Goal: Check status: Check status

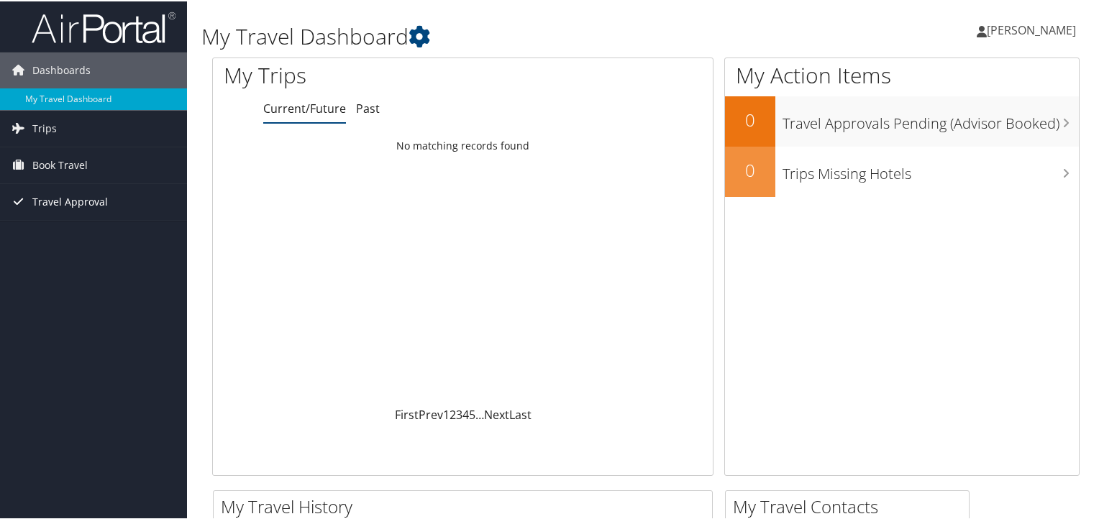
click at [80, 204] on span "Travel Approval" at bounding box center [69, 201] width 75 height 36
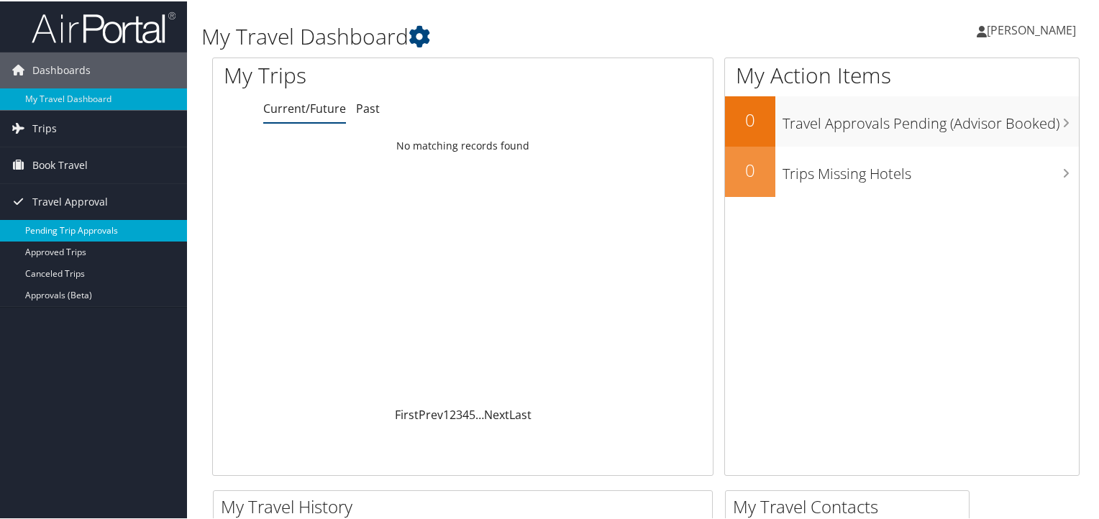
click at [96, 229] on link "Pending Trip Approvals" at bounding box center [93, 230] width 187 height 22
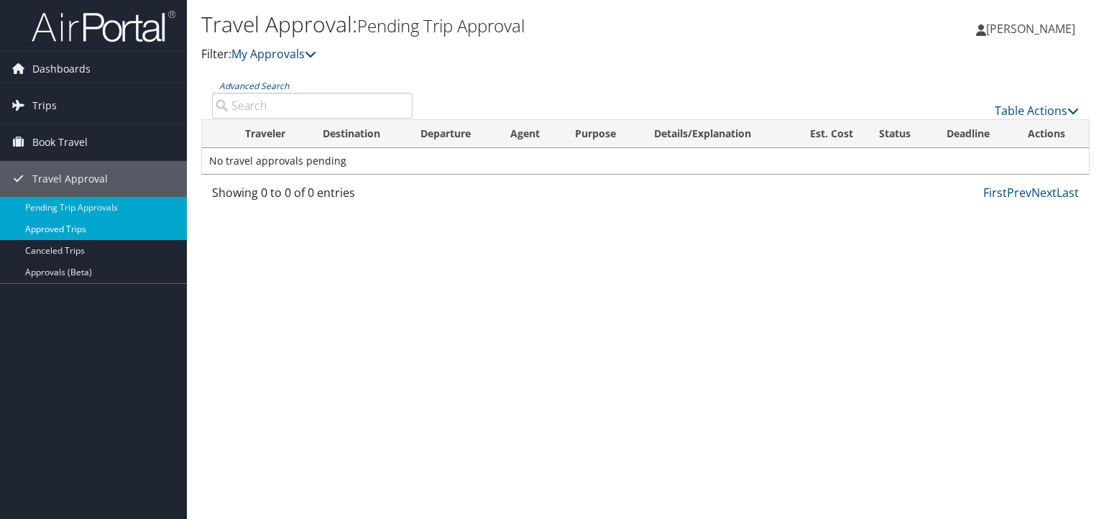
click at [88, 234] on link "Approved Trips" at bounding box center [93, 230] width 187 height 22
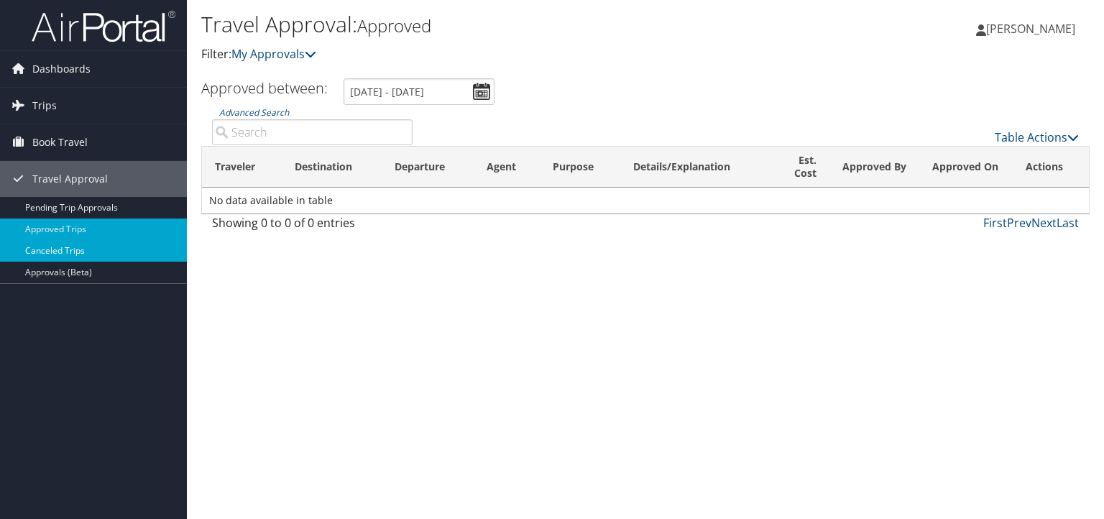
click at [49, 250] on link "Canceled Trips" at bounding box center [93, 251] width 187 height 22
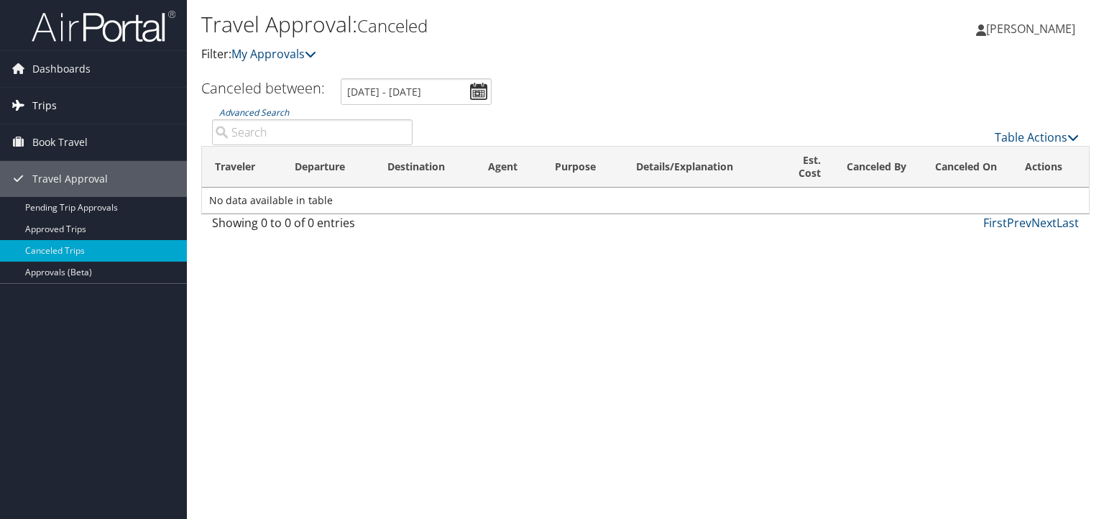
click at [55, 108] on link "Trips" at bounding box center [93, 106] width 187 height 36
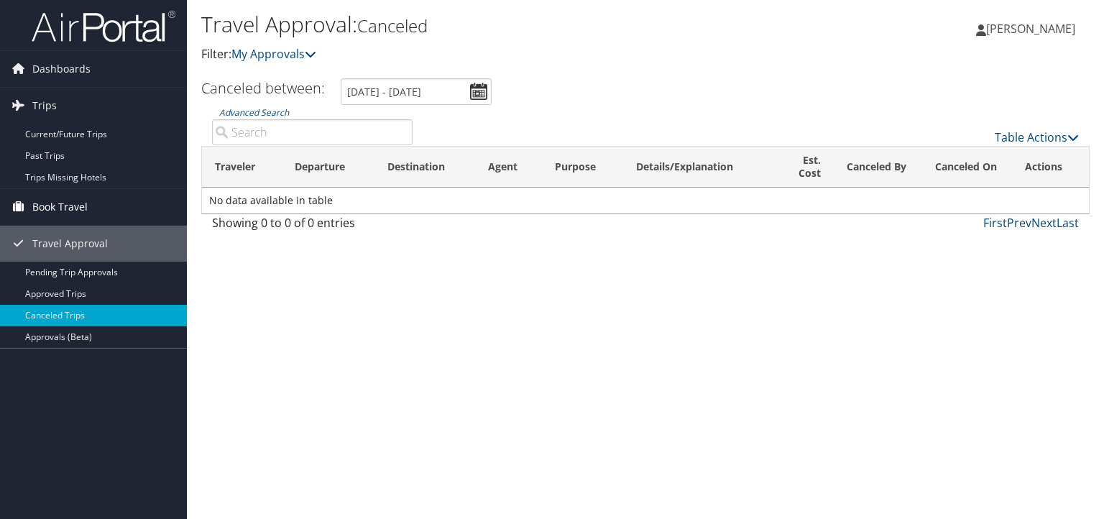
click at [65, 204] on span "Book Travel" at bounding box center [59, 207] width 55 height 36
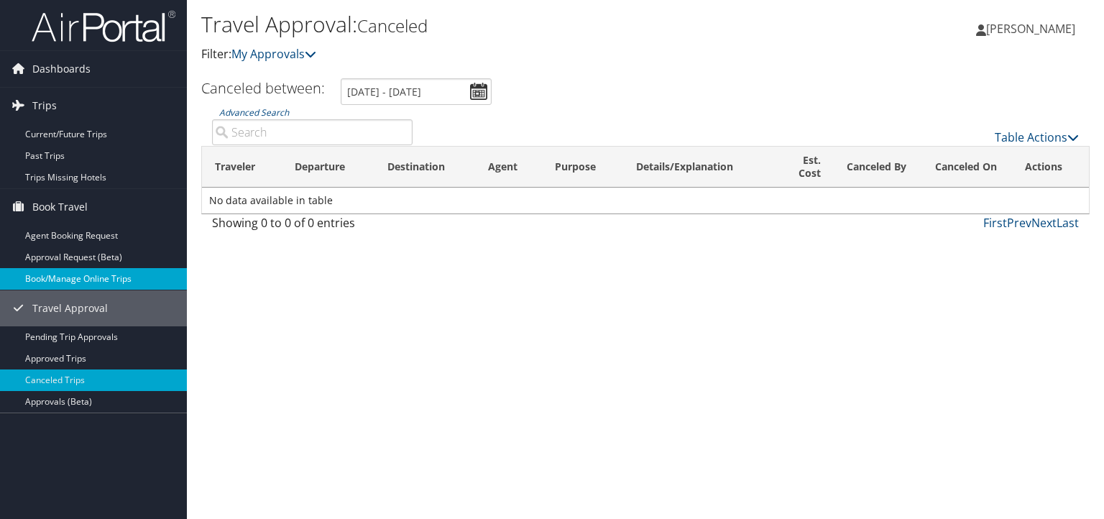
click at [83, 280] on link "Book/Manage Online Trips" at bounding box center [93, 279] width 187 height 22
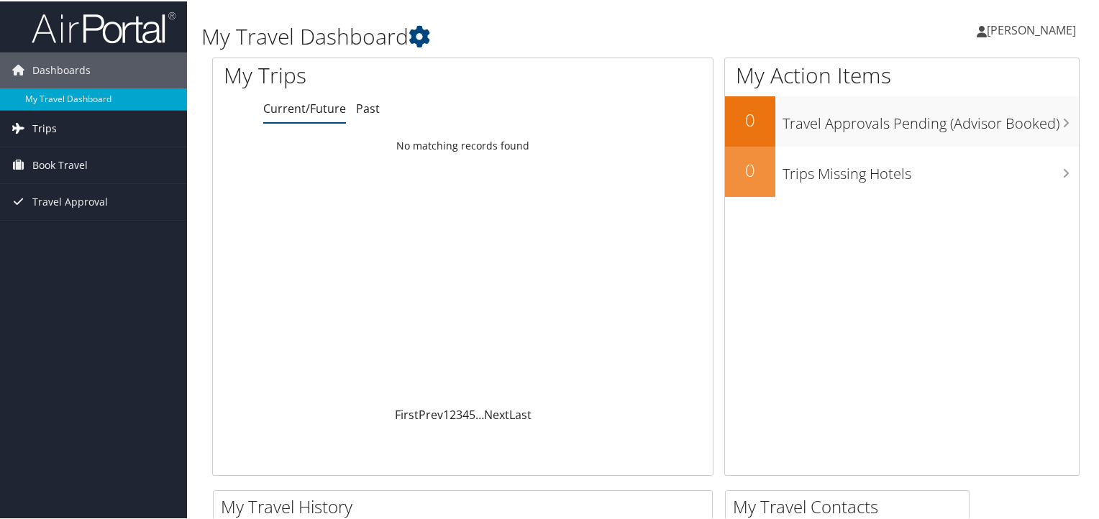
click at [66, 129] on link "Trips" at bounding box center [93, 127] width 187 height 36
click at [58, 119] on link "Trips" at bounding box center [93, 127] width 187 height 36
click at [59, 201] on span "Travel Approval" at bounding box center [69, 201] width 75 height 36
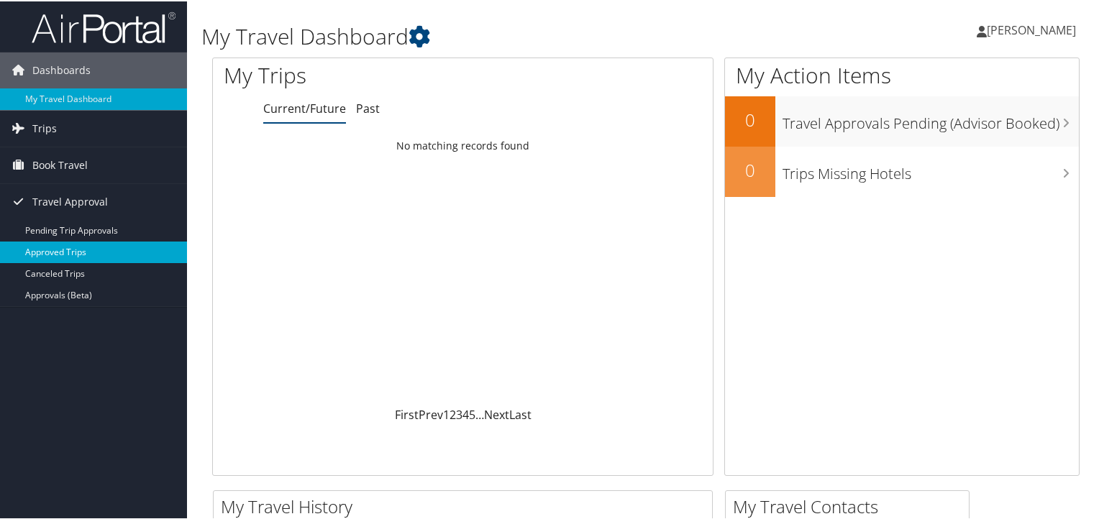
click at [75, 252] on link "Approved Trips" at bounding box center [93, 251] width 187 height 22
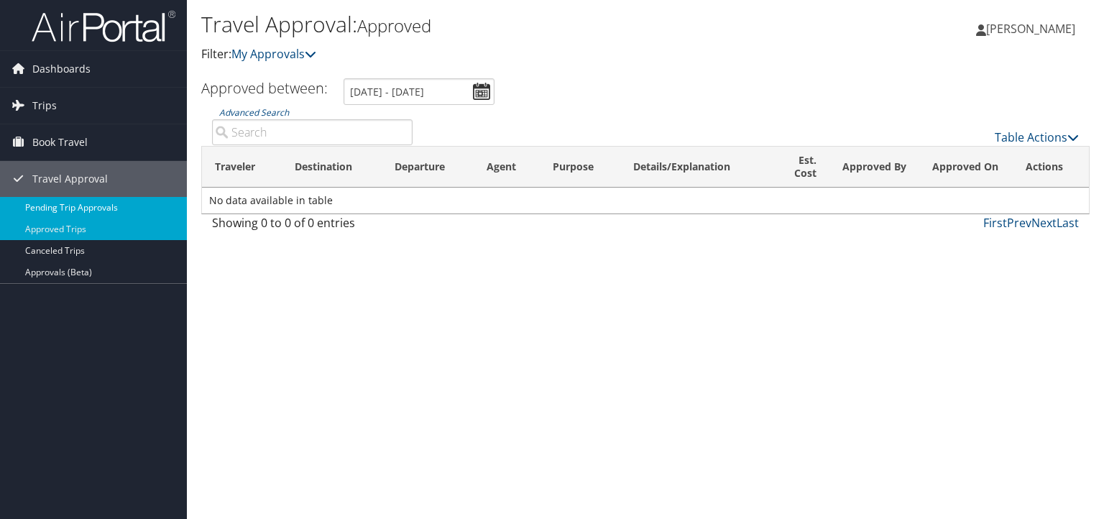
click at [78, 209] on link "Pending Trip Approvals" at bounding box center [93, 208] width 187 height 22
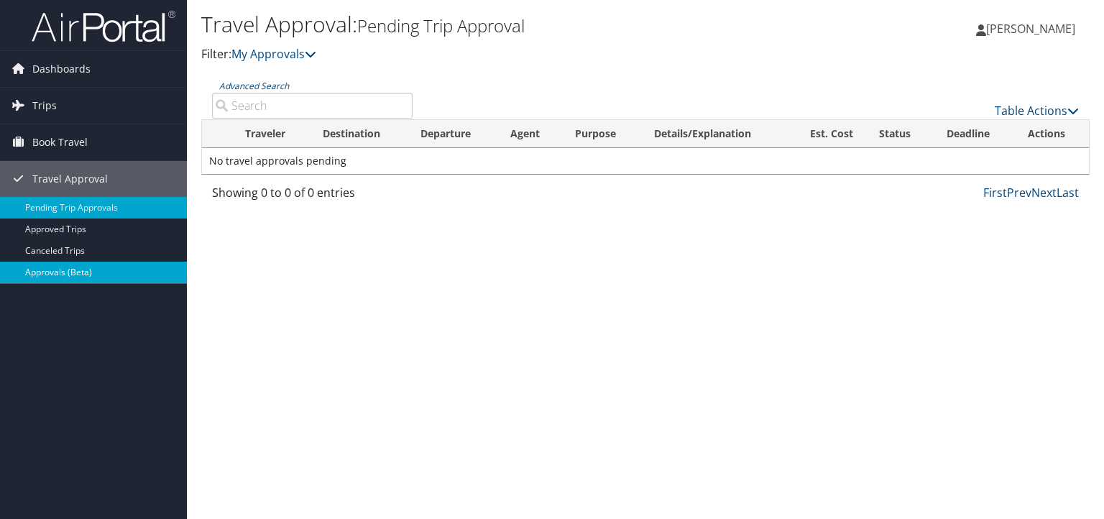
click at [47, 275] on link "Approvals (Beta)" at bounding box center [93, 273] width 187 height 22
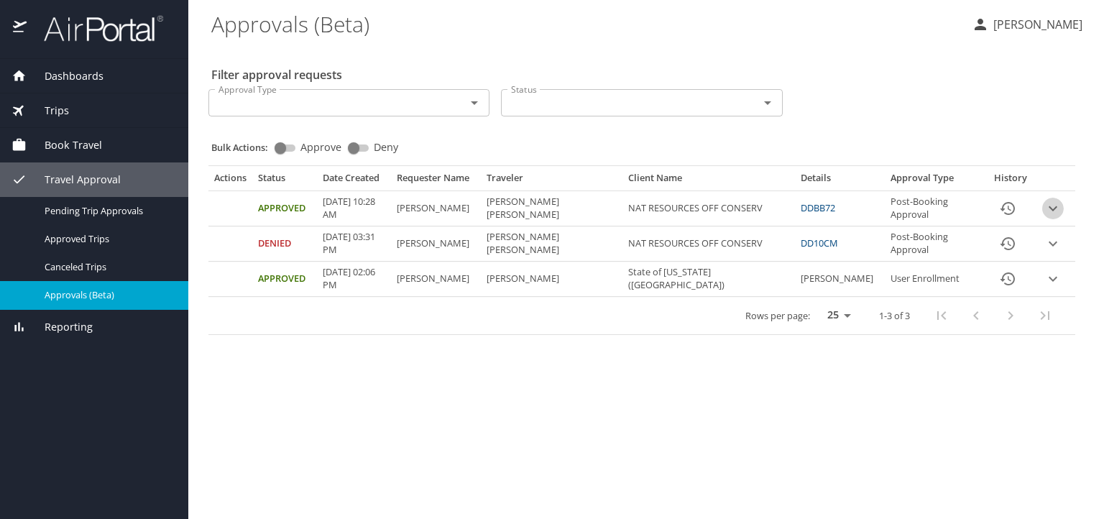
click at [1053, 209] on icon "expand row" at bounding box center [1053, 208] width 17 height 17
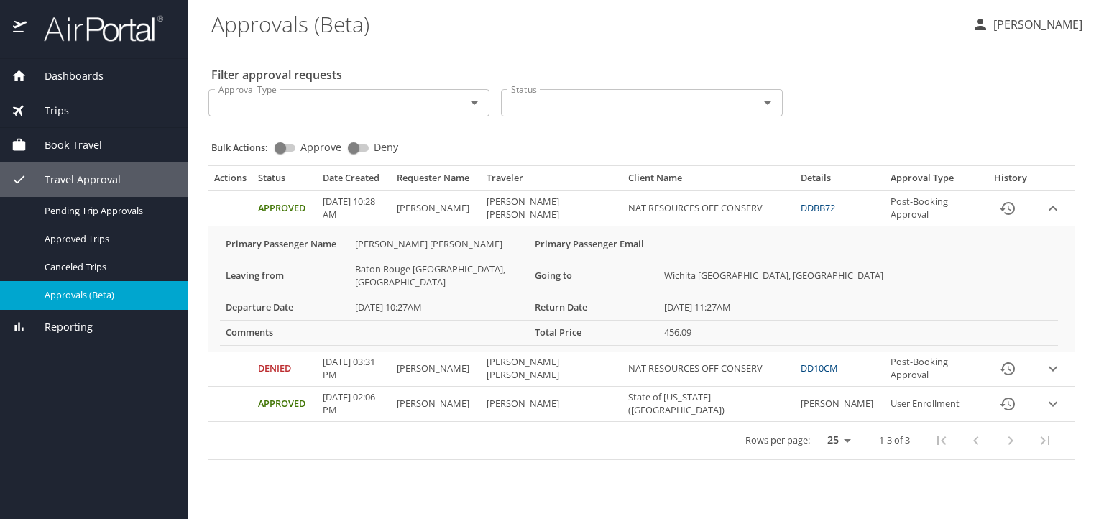
click at [1053, 209] on icon "expand row" at bounding box center [1053, 208] width 17 height 17
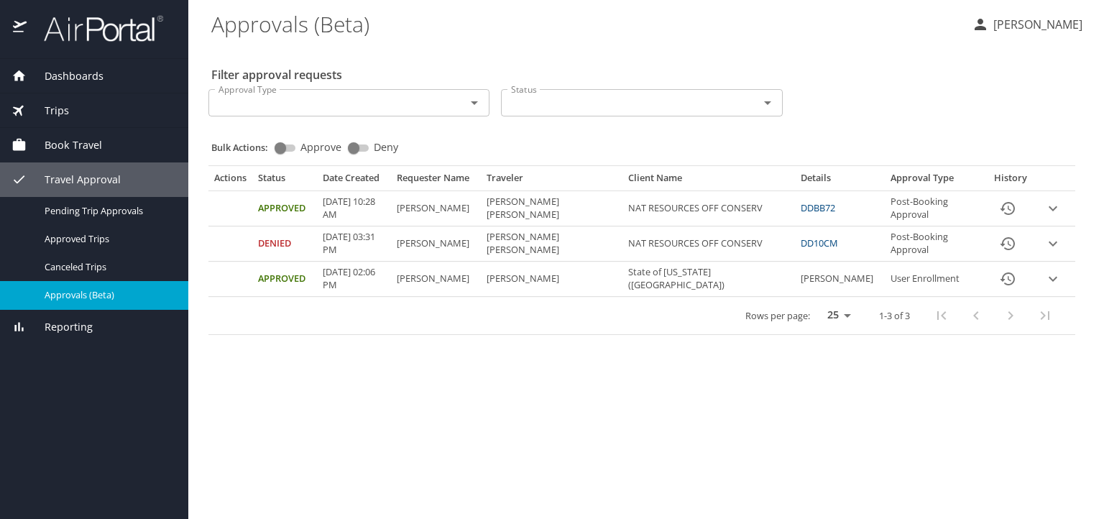
click at [426, 419] on main "Approvals (Beta) Jon Garcia Filter approval requests Approval Type Approval Typ…" at bounding box center [646, 259] width 916 height 519
